Goal: Task Accomplishment & Management: Use online tool/utility

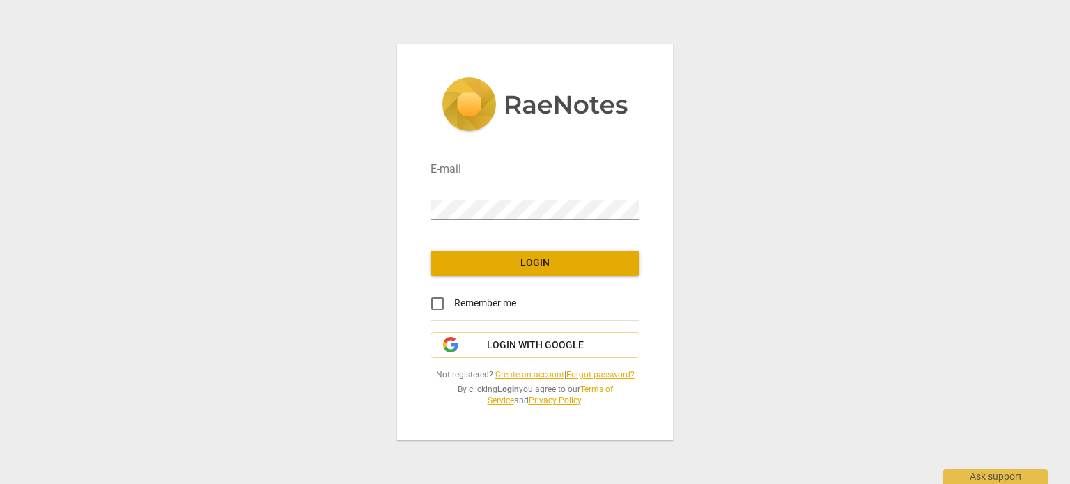
click at [529, 159] on div "E-mail" at bounding box center [535, 164] width 209 height 31
click at [470, 169] on input "email" at bounding box center [535, 170] width 209 height 20
type input "[EMAIL_ADDRESS][DOMAIN_NAME]"
click at [504, 261] on span "Login" at bounding box center [535, 263] width 187 height 14
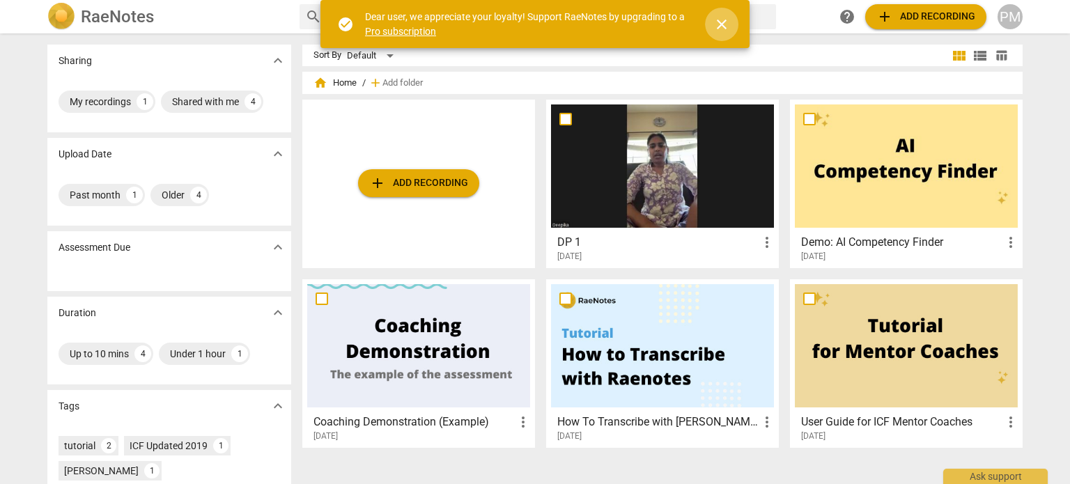
click at [721, 22] on span "close" at bounding box center [721, 24] width 17 height 17
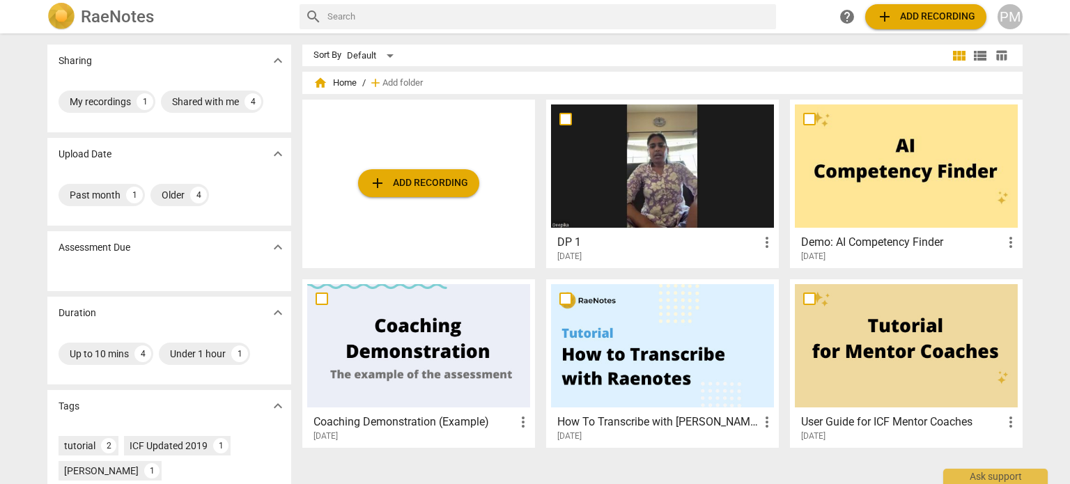
click at [685, 172] on div at bounding box center [662, 165] width 223 height 123
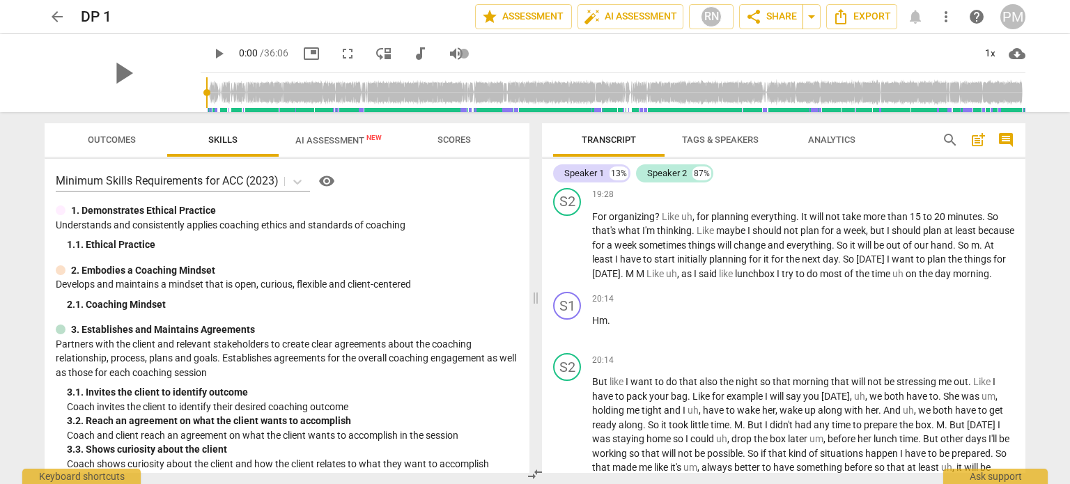
scroll to position [4595, 0]
